Goal: Use online tool/utility: Utilize a website feature to perform a specific function

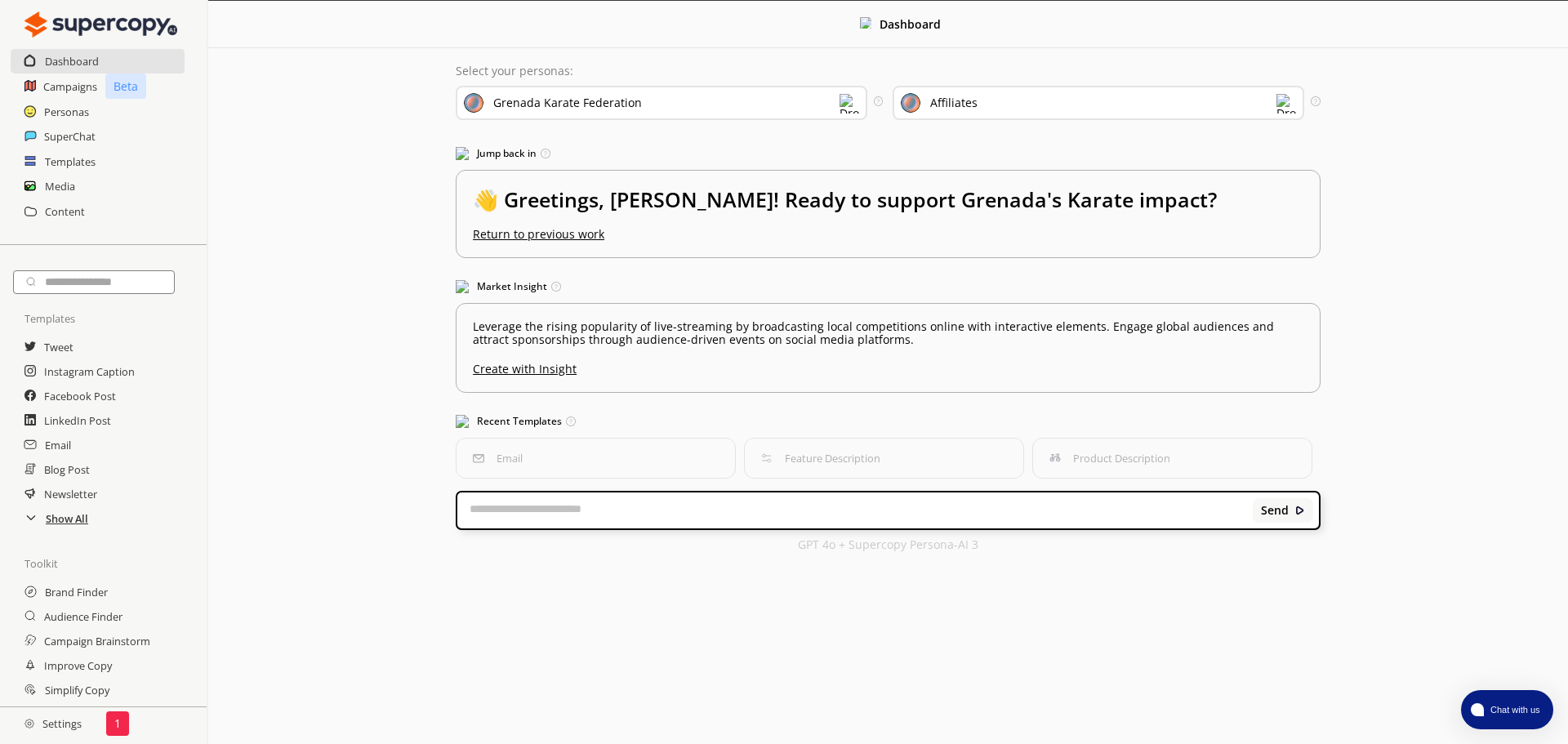
click at [58, 524] on h2 "Show All" at bounding box center [66, 518] width 42 height 24
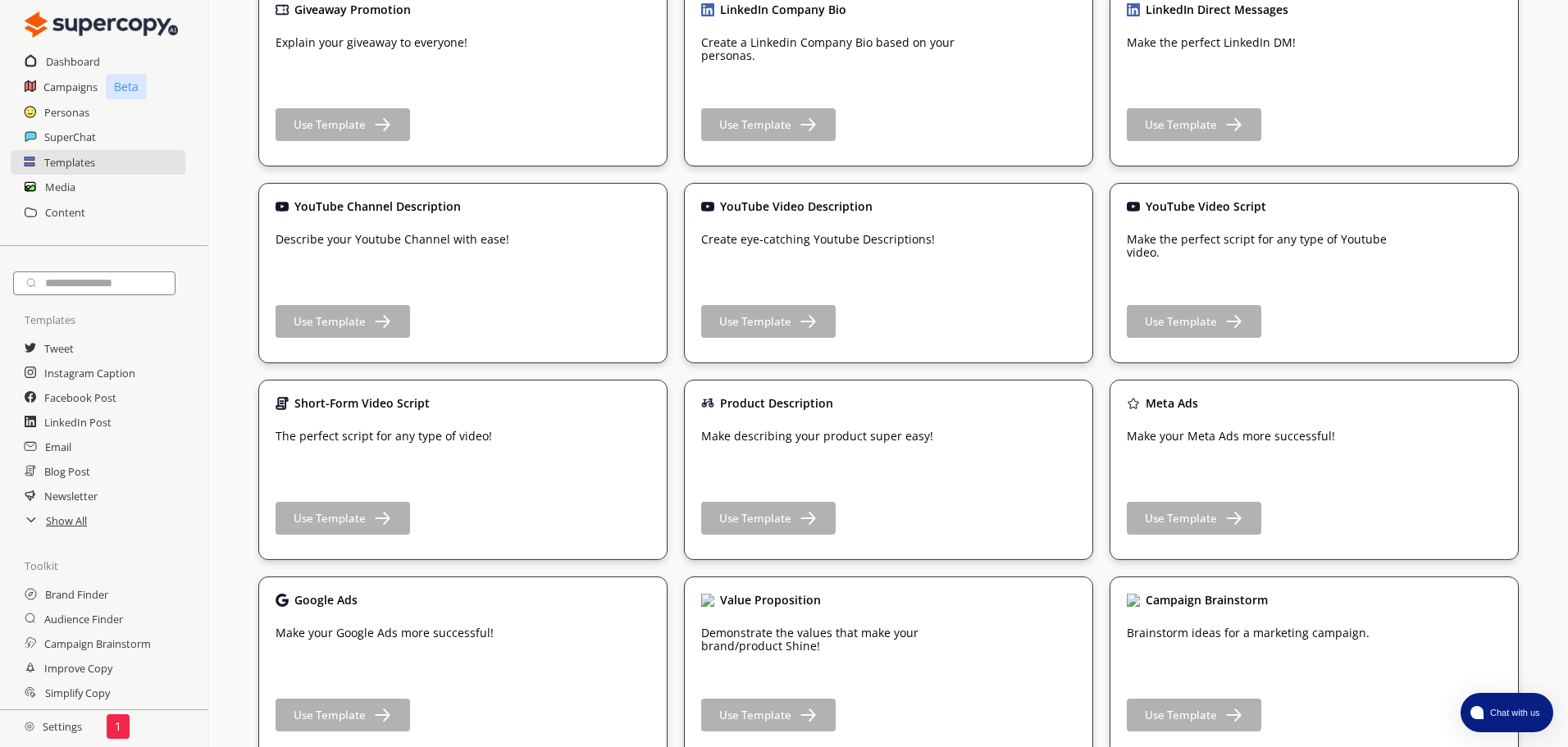
scroll to position [1967, 0]
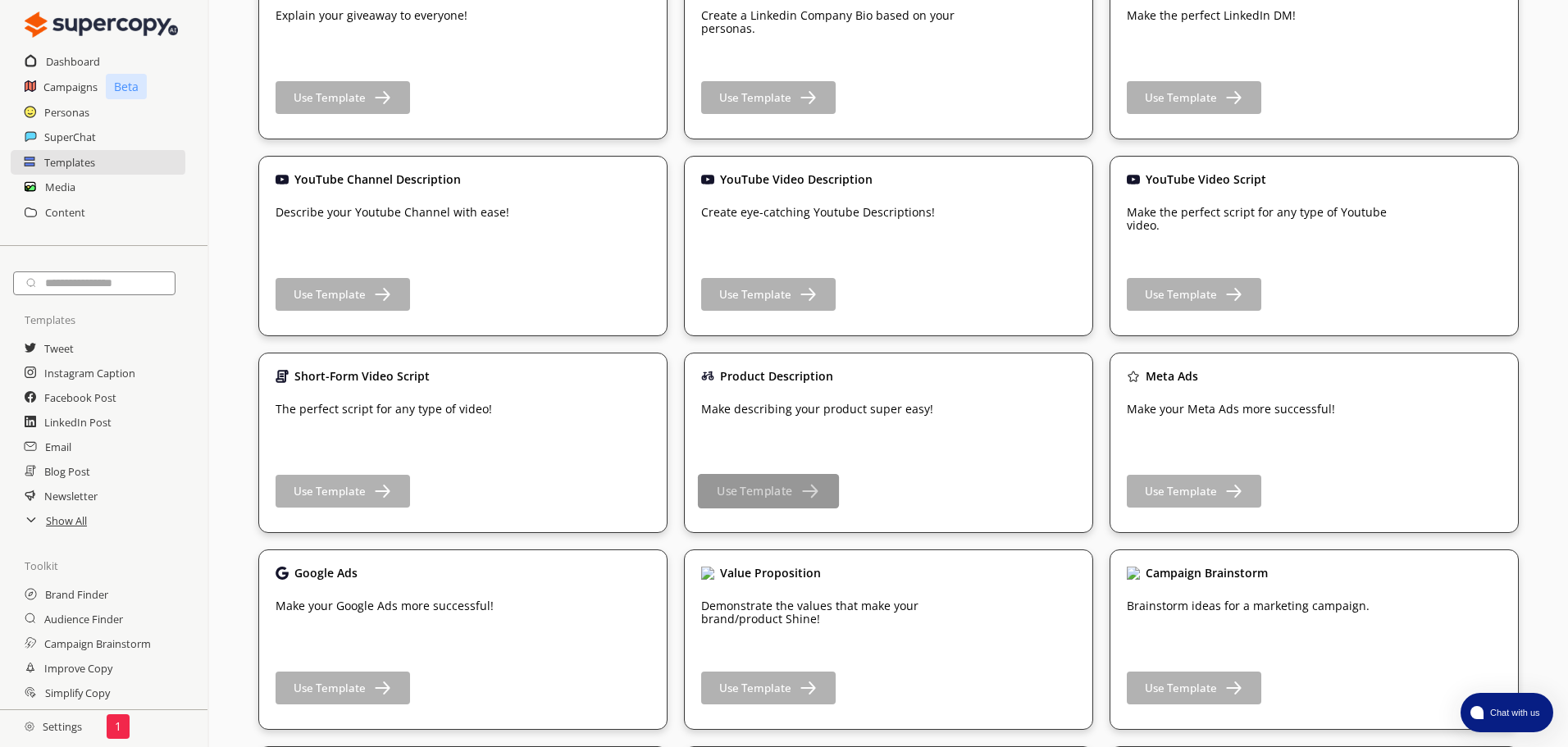
click at [801, 485] on img "button" at bounding box center [809, 490] width 21 height 21
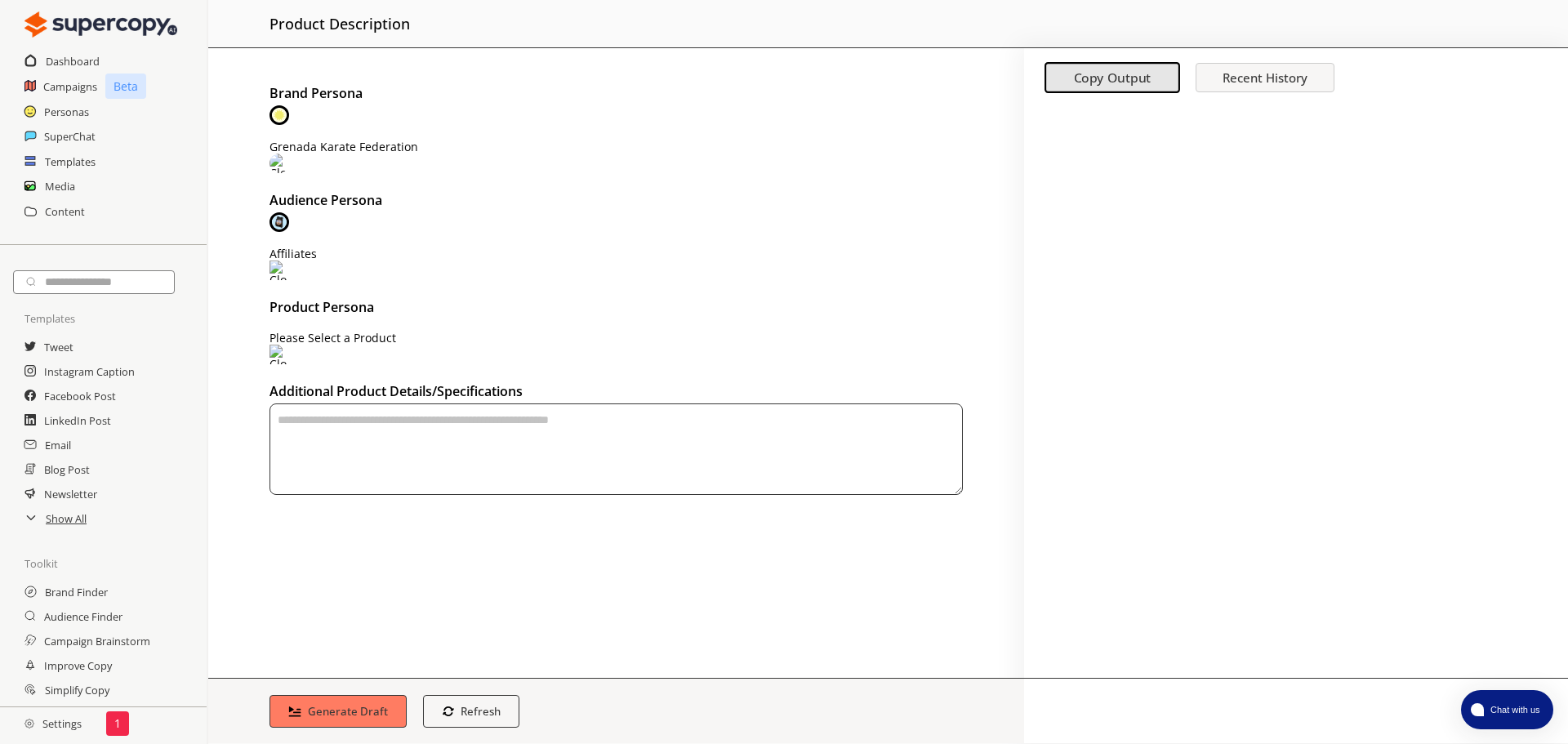
click at [413, 140] on div "Grenada Karate Federation" at bounding box center [616, 146] width 693 height 13
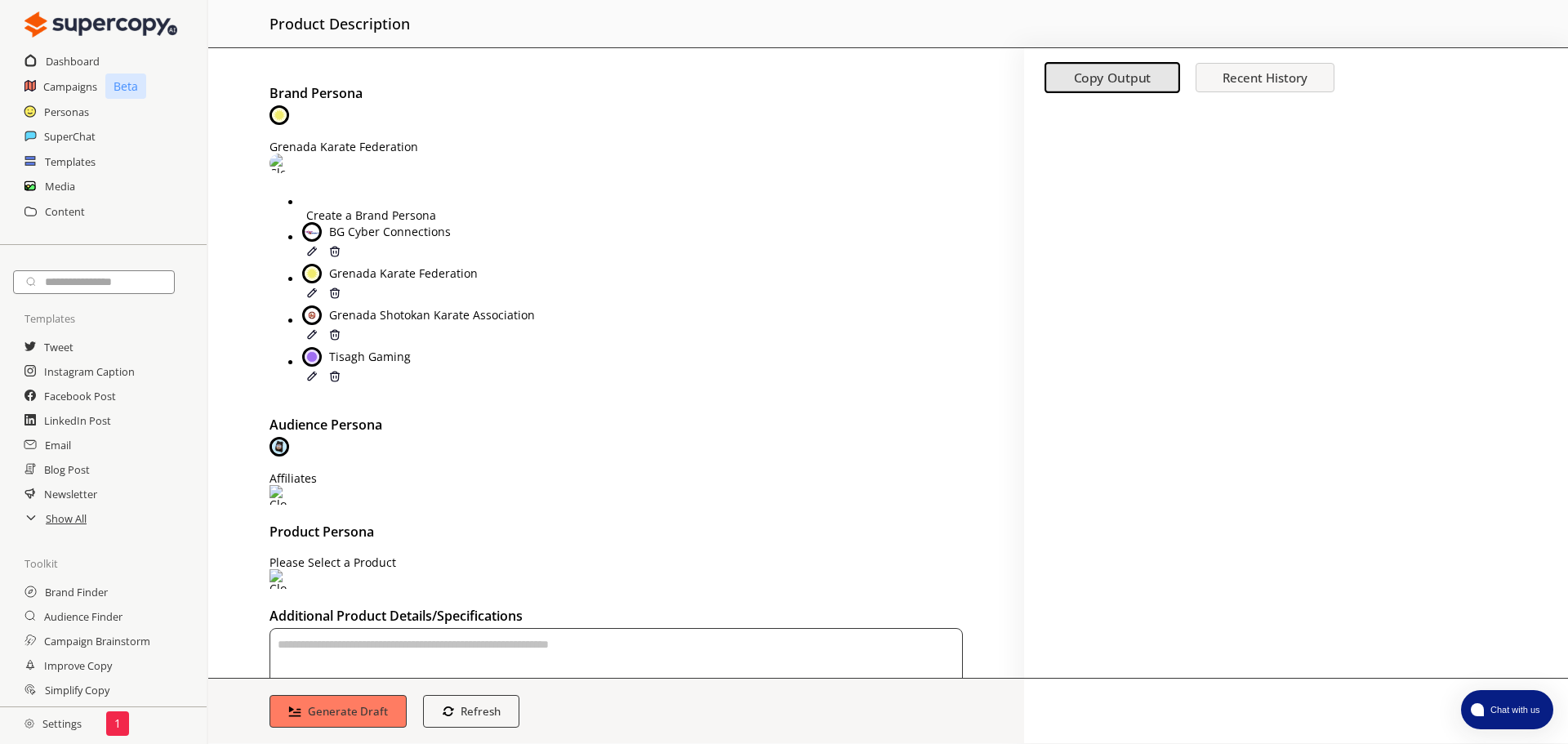
click at [367, 222] on div "BG Cyber Connections" at bounding box center [566, 232] width 528 height 20
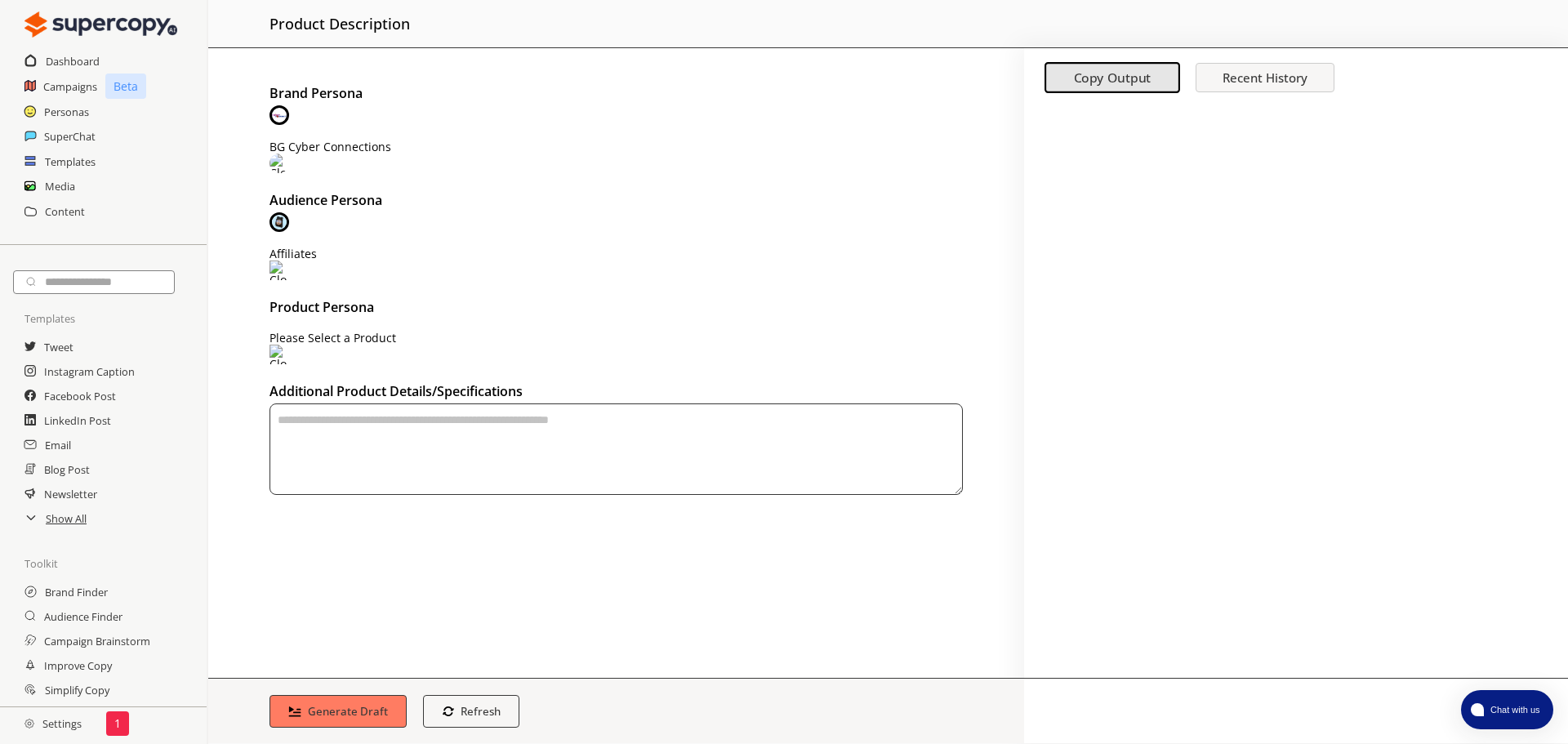
click at [349, 248] on div "Affiliates" at bounding box center [616, 254] width 693 height 13
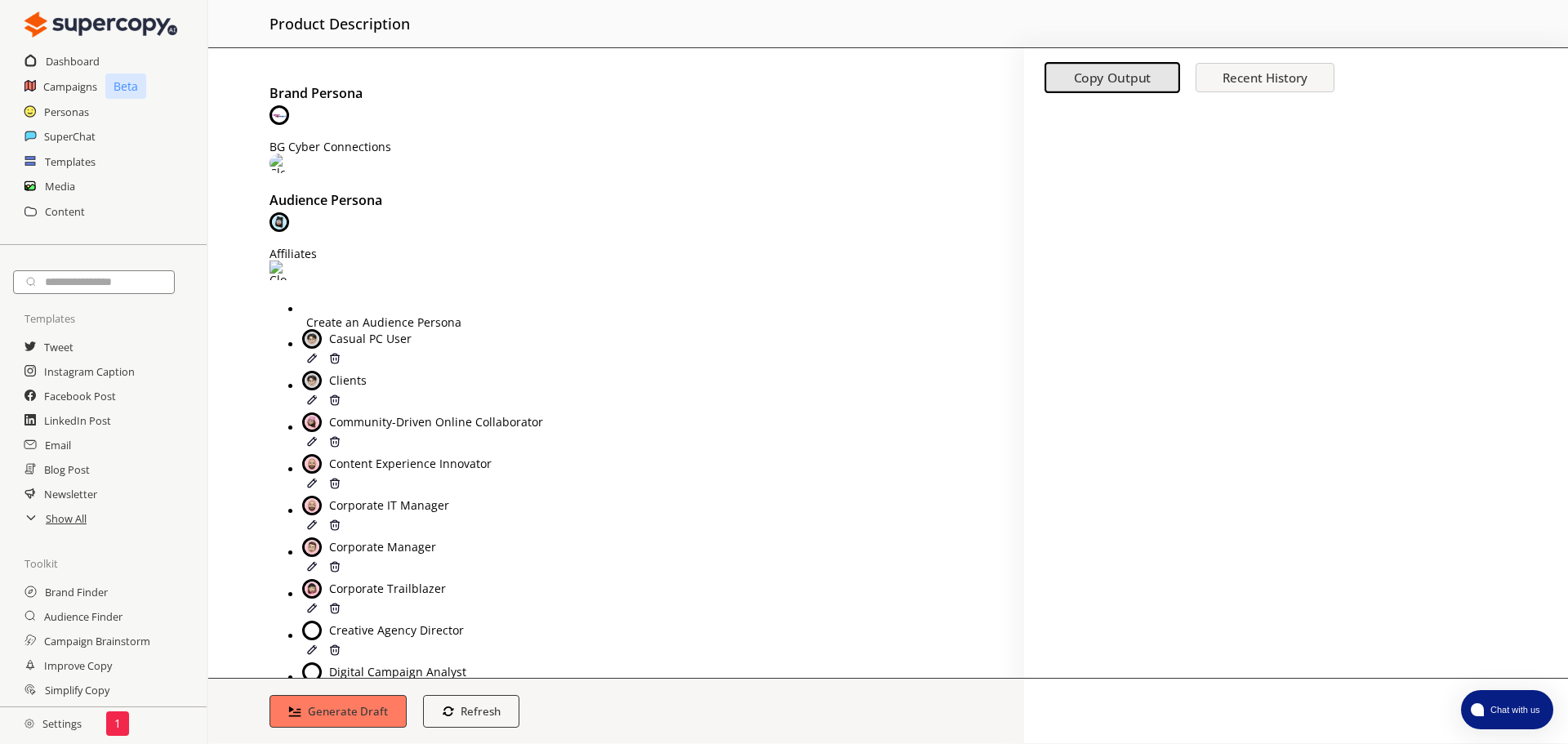
click at [460, 371] on div "Clients" at bounding box center [566, 381] width 528 height 20
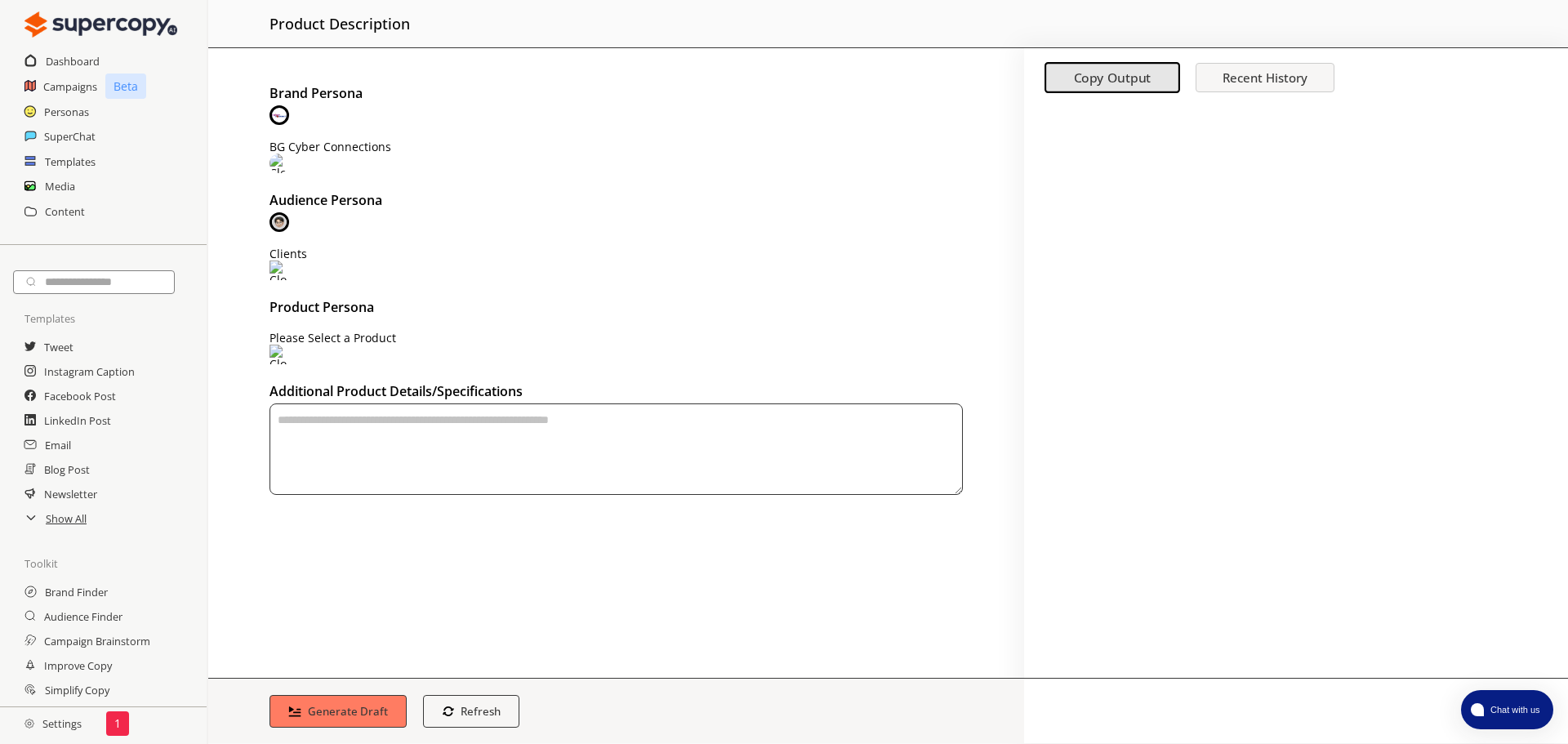
click at [406, 331] on div "Please Select a Product" at bounding box center [616, 348] width 693 height 35
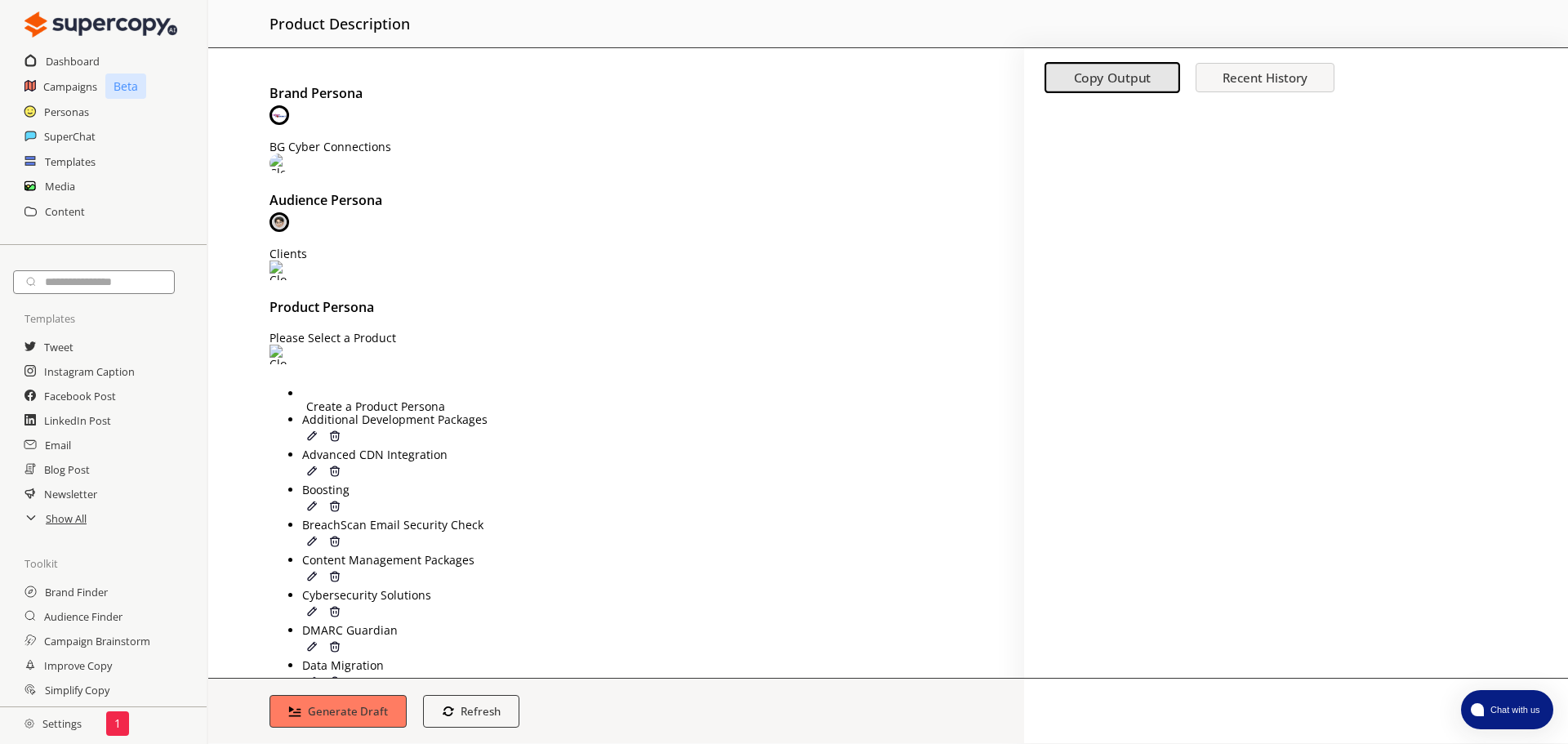
scroll to position [131, 0]
click at [357, 554] on div "Content Management Packages" at bounding box center [566, 560] width 528 height 13
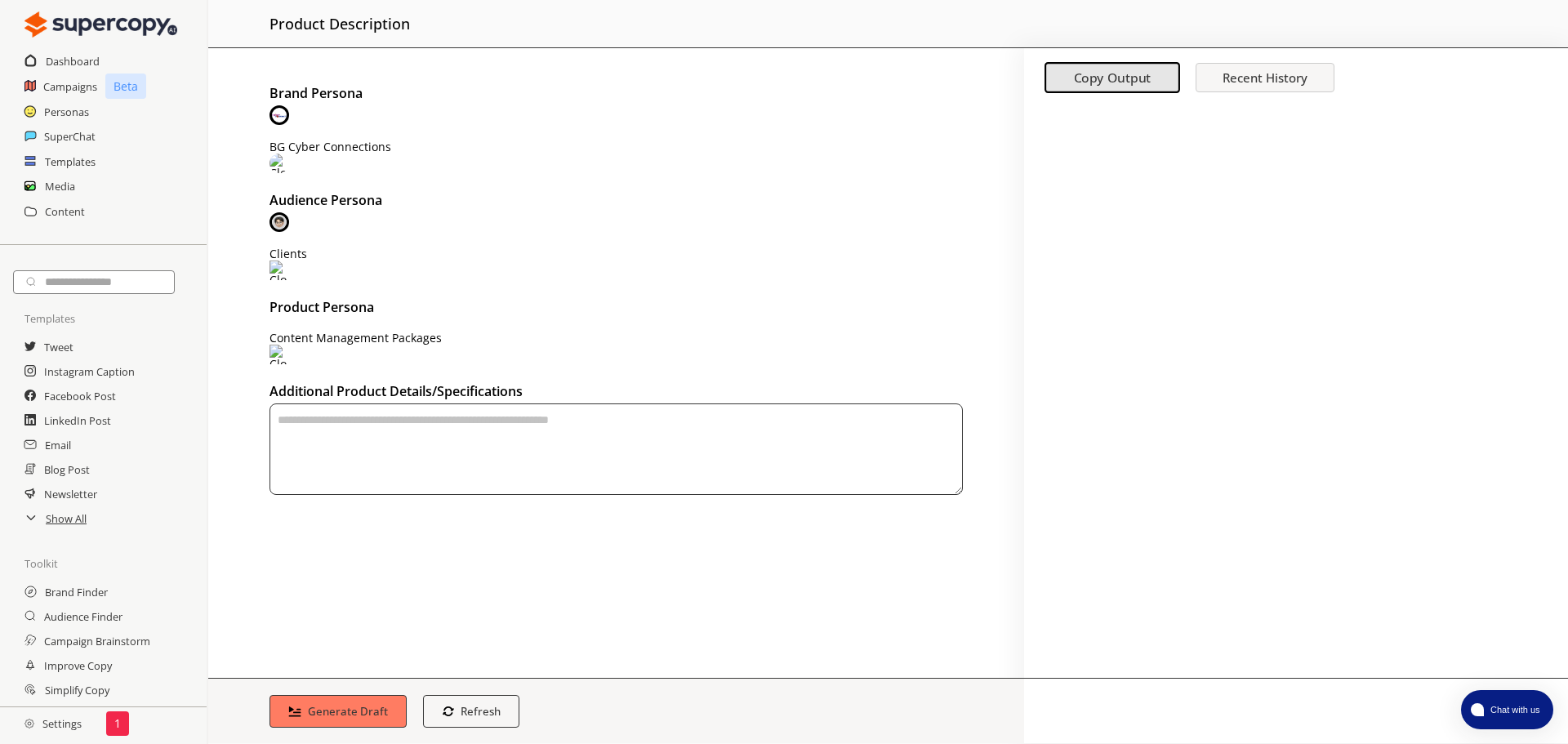
click at [470, 403] on textarea "textarea-textarea" at bounding box center [616, 449] width 693 height 92
click at [339, 710] on b "Generate Draft" at bounding box center [348, 710] width 84 height 15
click at [446, 403] on textarea "To enrich screen reader interactions, please activate Accessibility in Grammarl…" at bounding box center [616, 449] width 693 height 92
click at [454, 403] on textarea "To enrich screen reader interactions, please activate Accessibility in Grammarl…" at bounding box center [616, 449] width 693 height 92
click at [528, 403] on textarea "**********" at bounding box center [615, 449] width 692 height 92
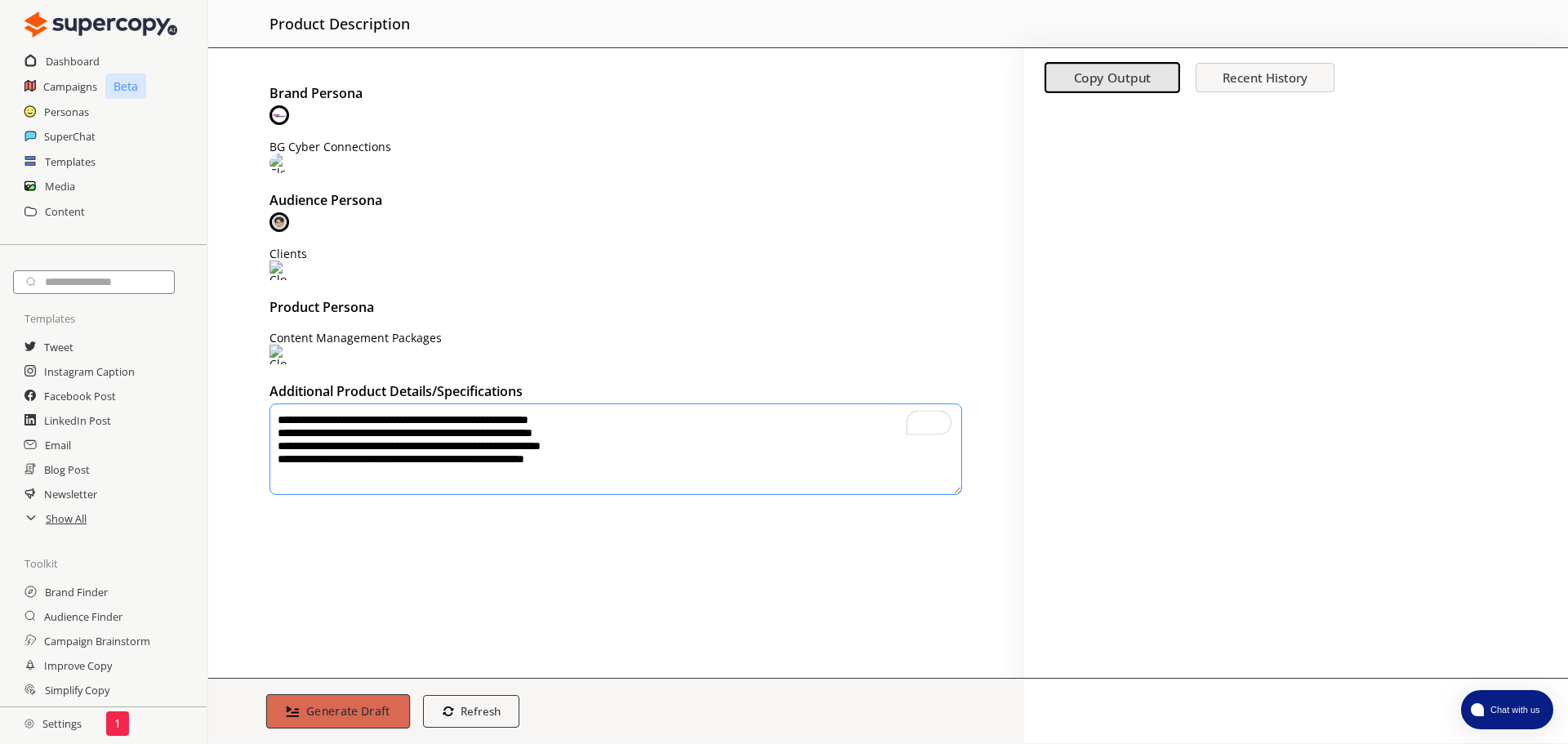
type textarea "**********"
click at [322, 716] on b "Generate Draft" at bounding box center [348, 710] width 84 height 15
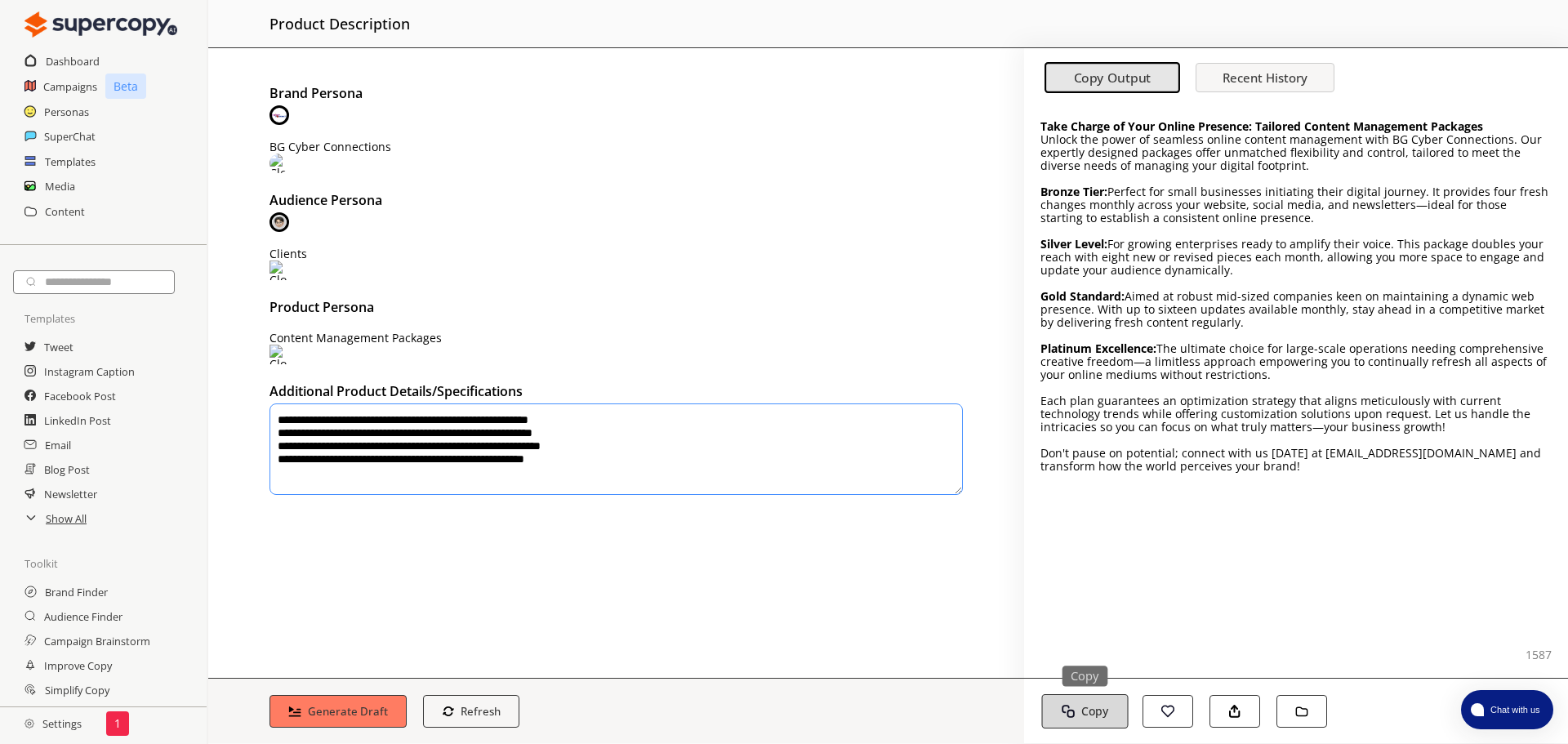
click at [1086, 698] on button "Copy Copy" at bounding box center [1085, 711] width 86 height 34
click at [366, 403] on textarea "**********" at bounding box center [616, 449] width 693 height 92
